Goal: Information Seeking & Learning: Learn about a topic

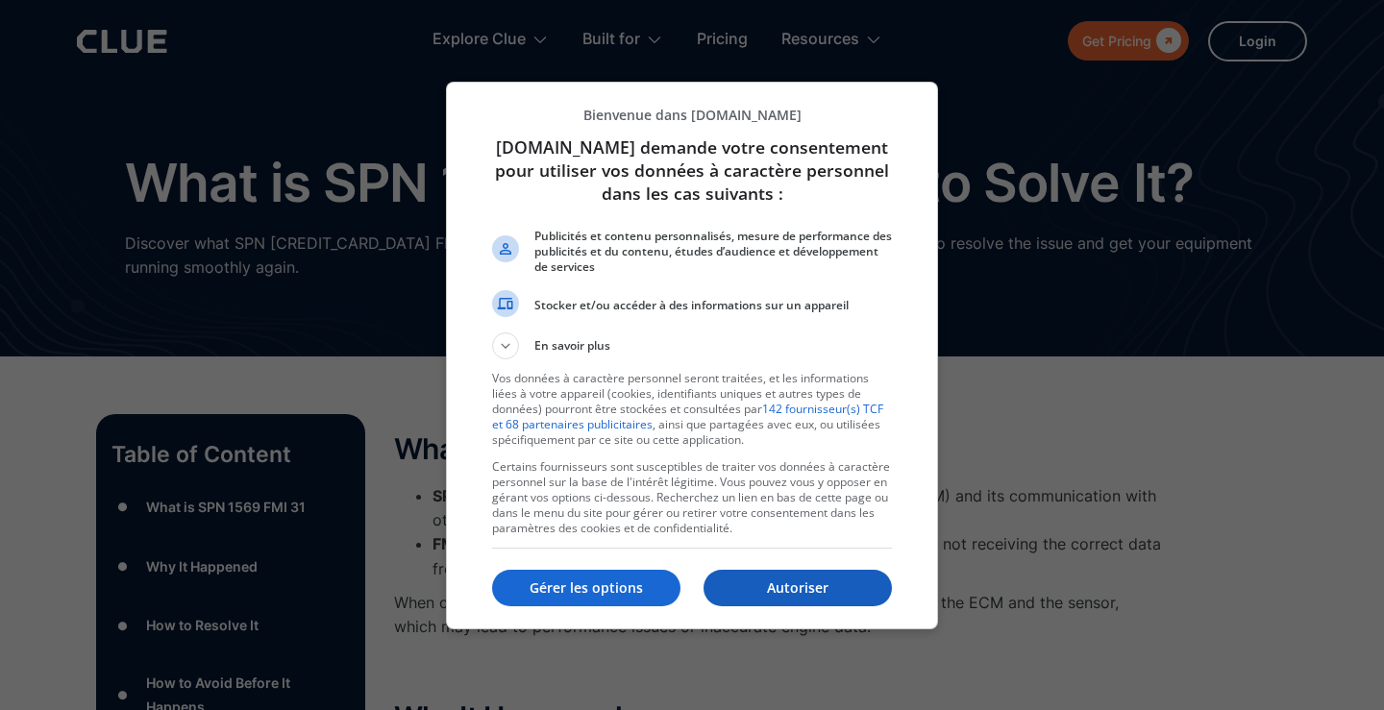
click at [762, 583] on p "Autoriser" at bounding box center [798, 588] width 188 height 19
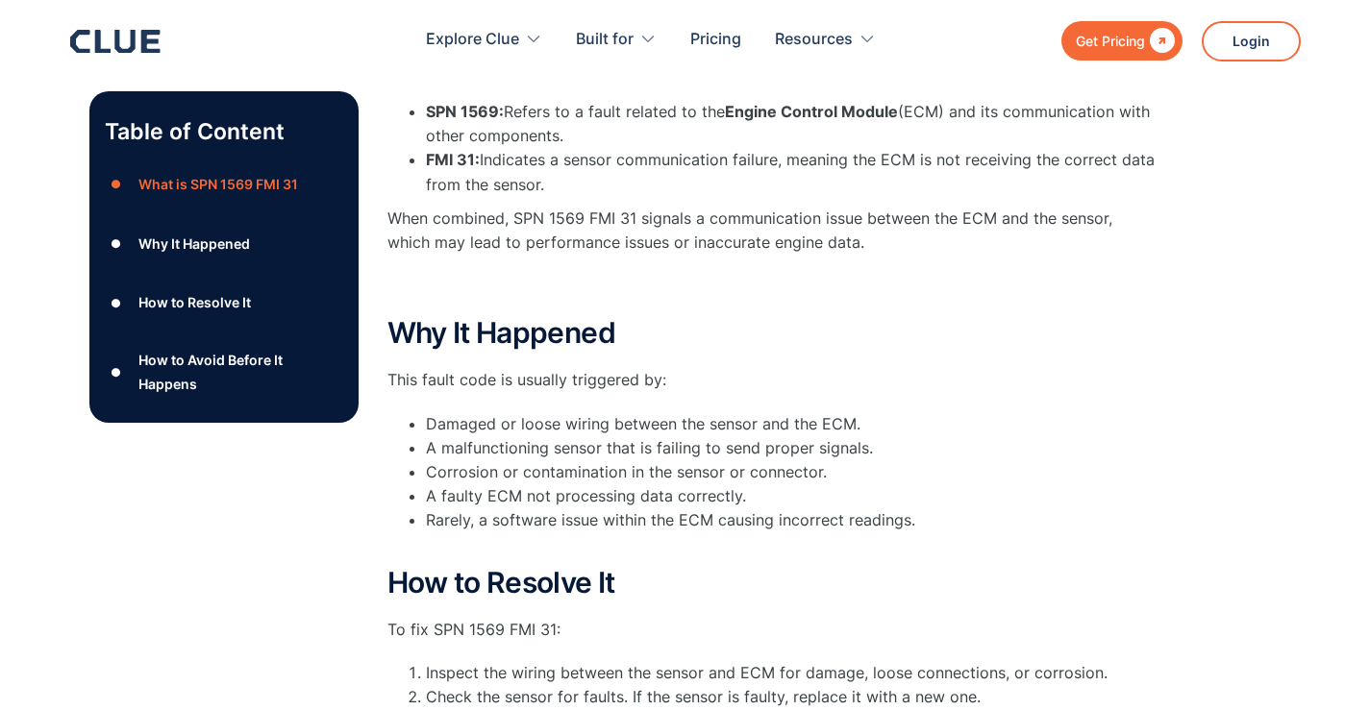
scroll to position [192, 0]
